Goal: Information Seeking & Learning: Learn about a topic

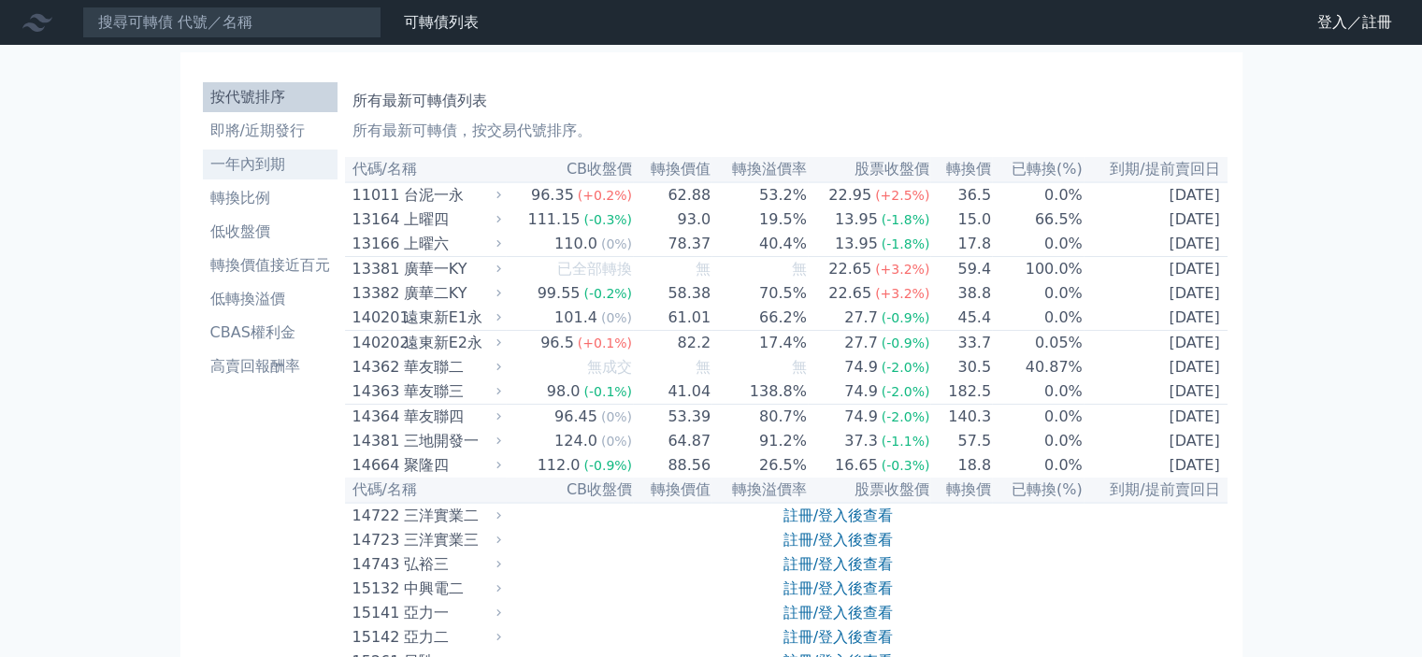
click at [244, 156] on li "一年內到期" at bounding box center [270, 164] width 135 height 22
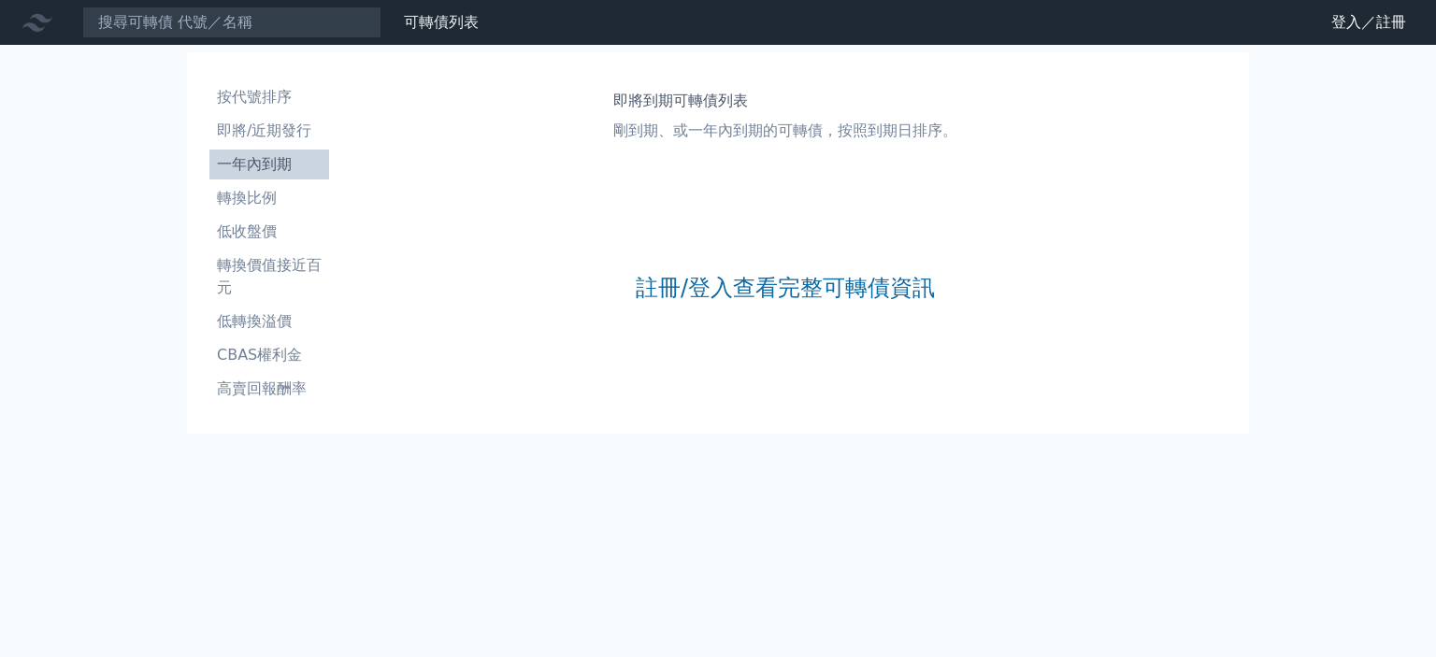
click at [1337, 6] on nav "可轉債列表 財務數據 可轉債列表 財務數據 登入／註冊 登入／註冊" at bounding box center [718, 22] width 1436 height 45
click at [1336, 18] on link "登入／註冊" at bounding box center [1368, 22] width 105 height 30
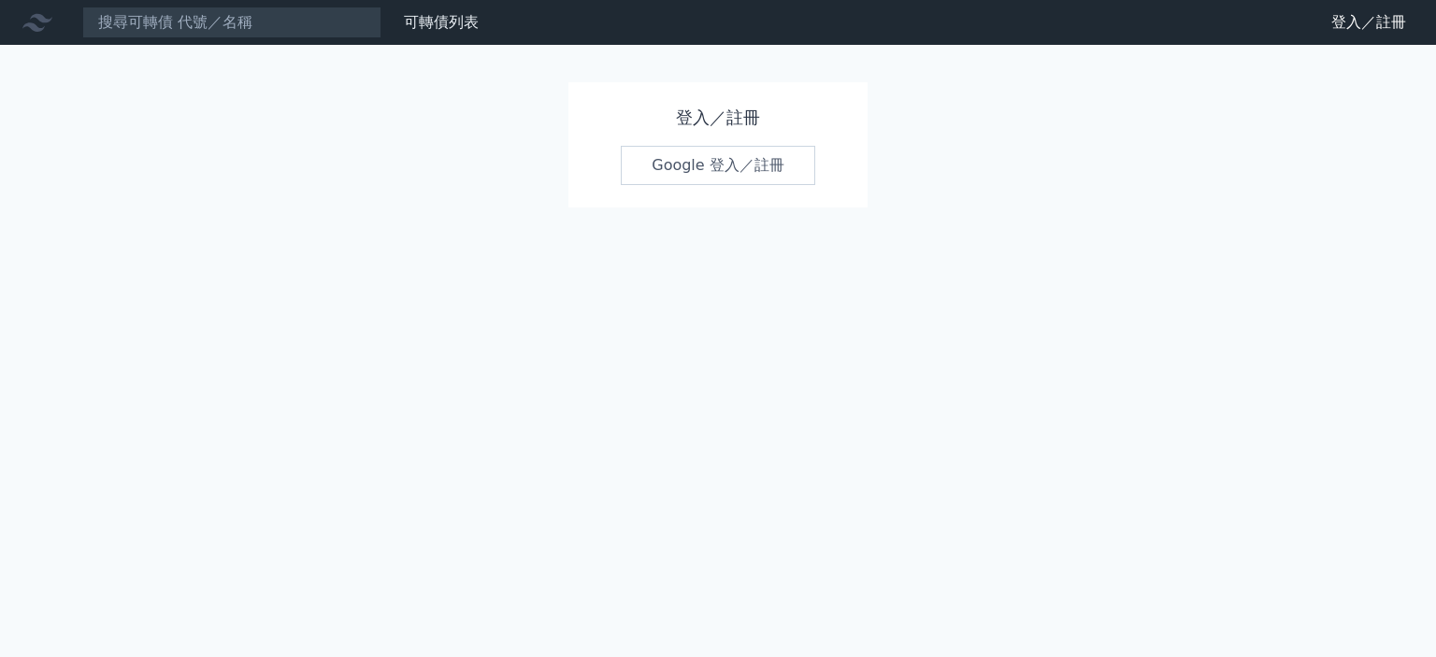
click at [675, 171] on link "Google 登入／註冊" at bounding box center [718, 165] width 194 height 39
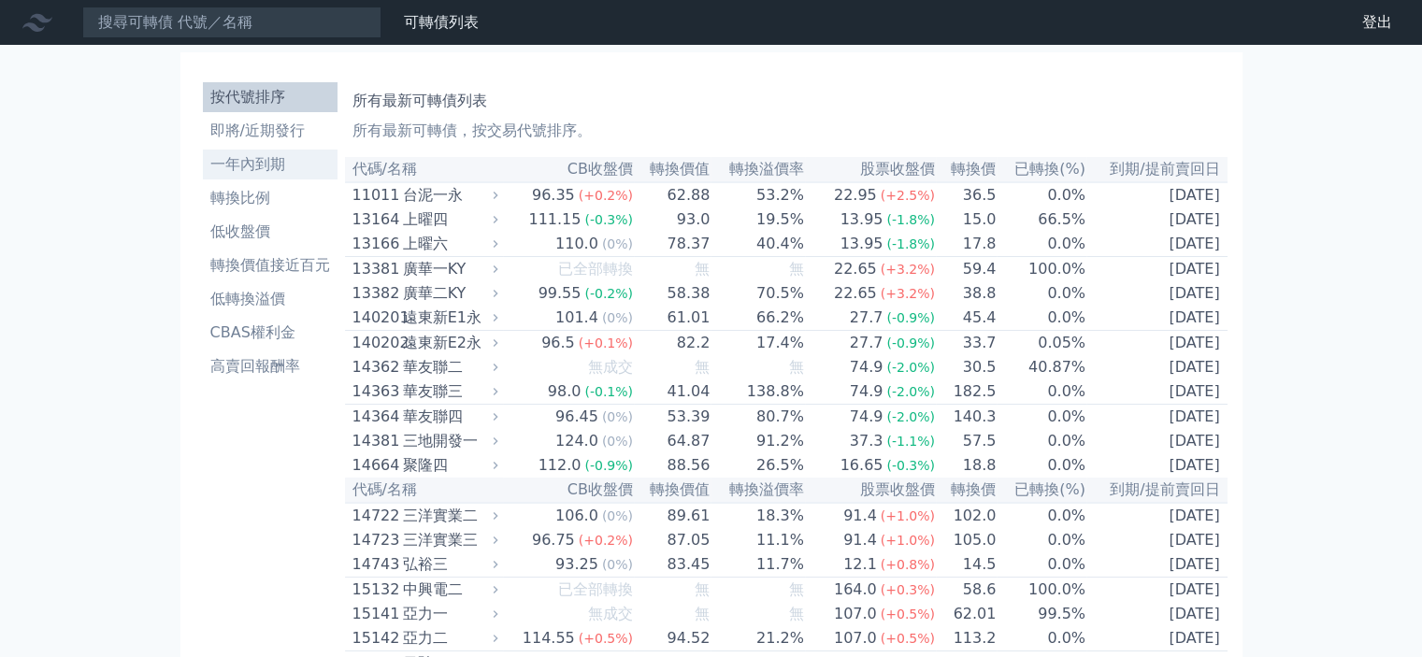
click at [228, 160] on li "一年內到期" at bounding box center [270, 164] width 135 height 22
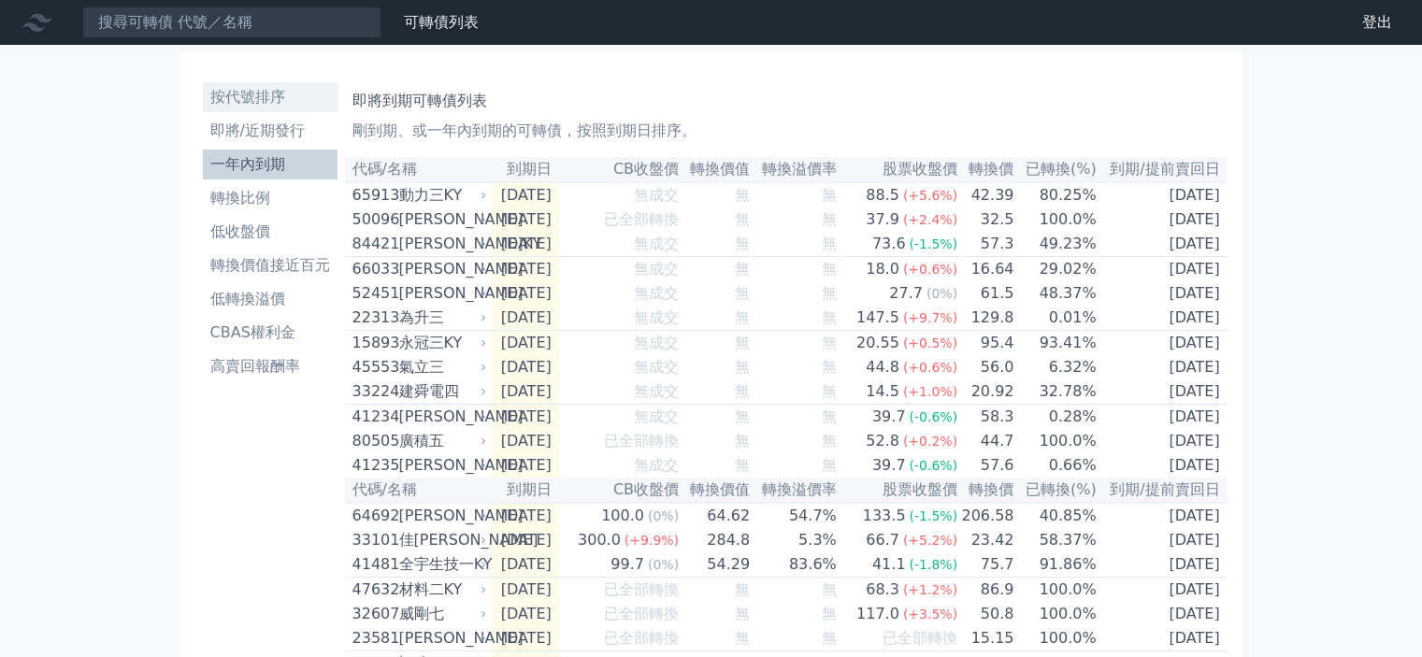
click at [263, 96] on li "按代號排序" at bounding box center [270, 97] width 135 height 22
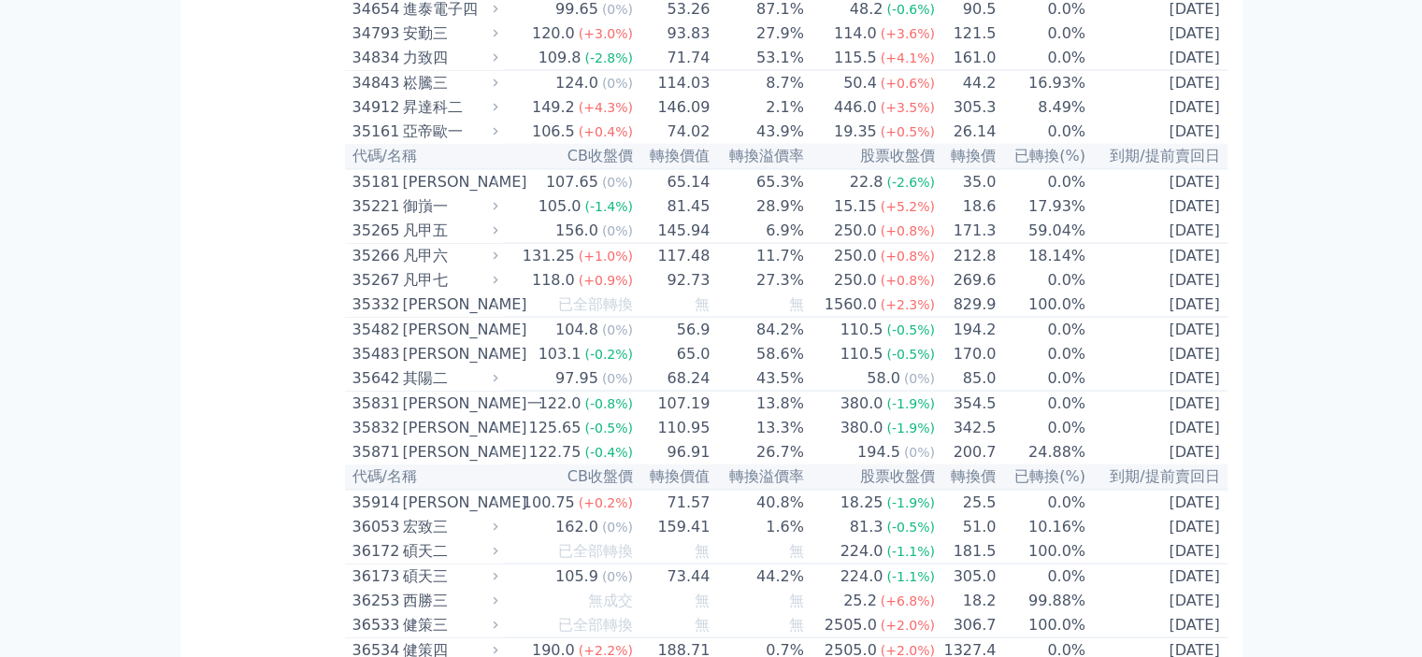
scroll to position [3927, 0]
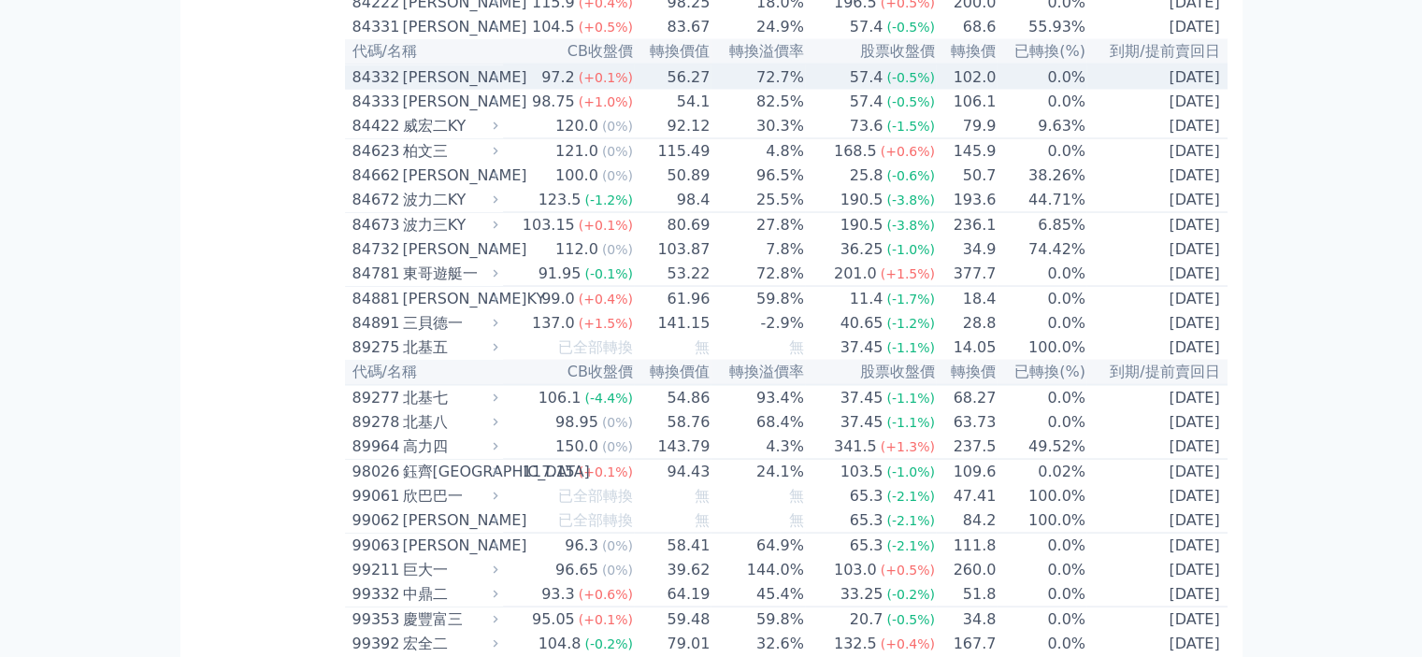
scroll to position [10658, 0]
